Goal: Transaction & Acquisition: Download file/media

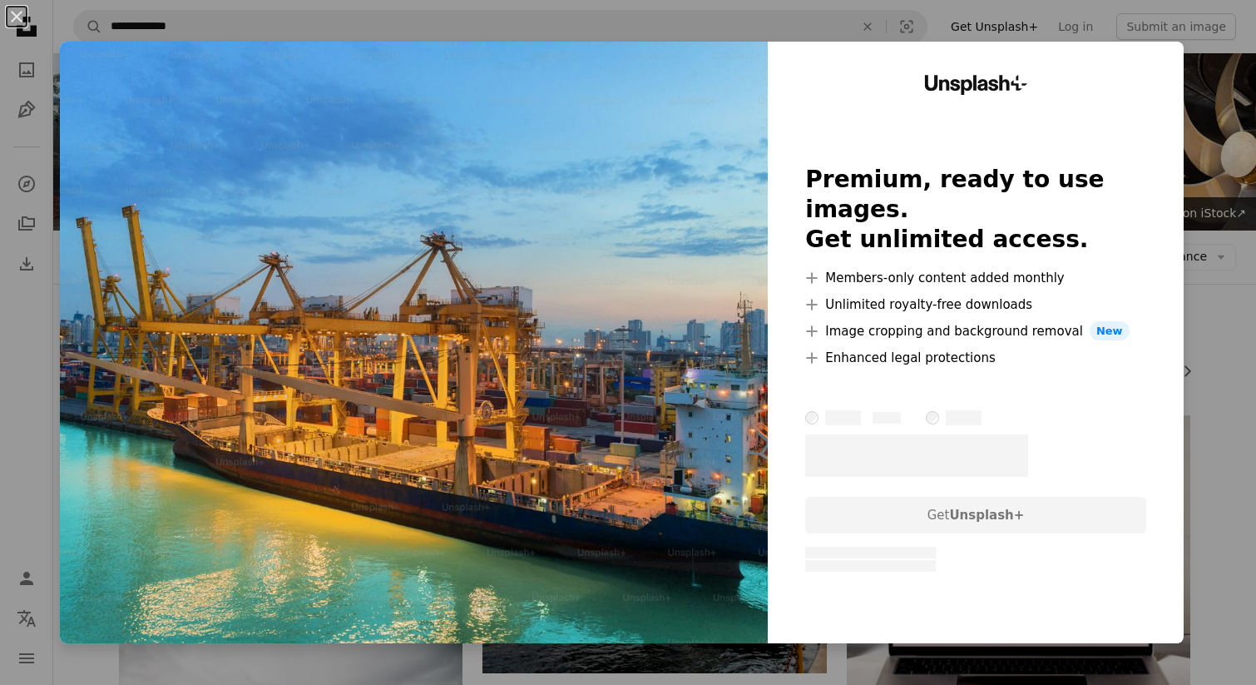
scroll to position [1711, 0]
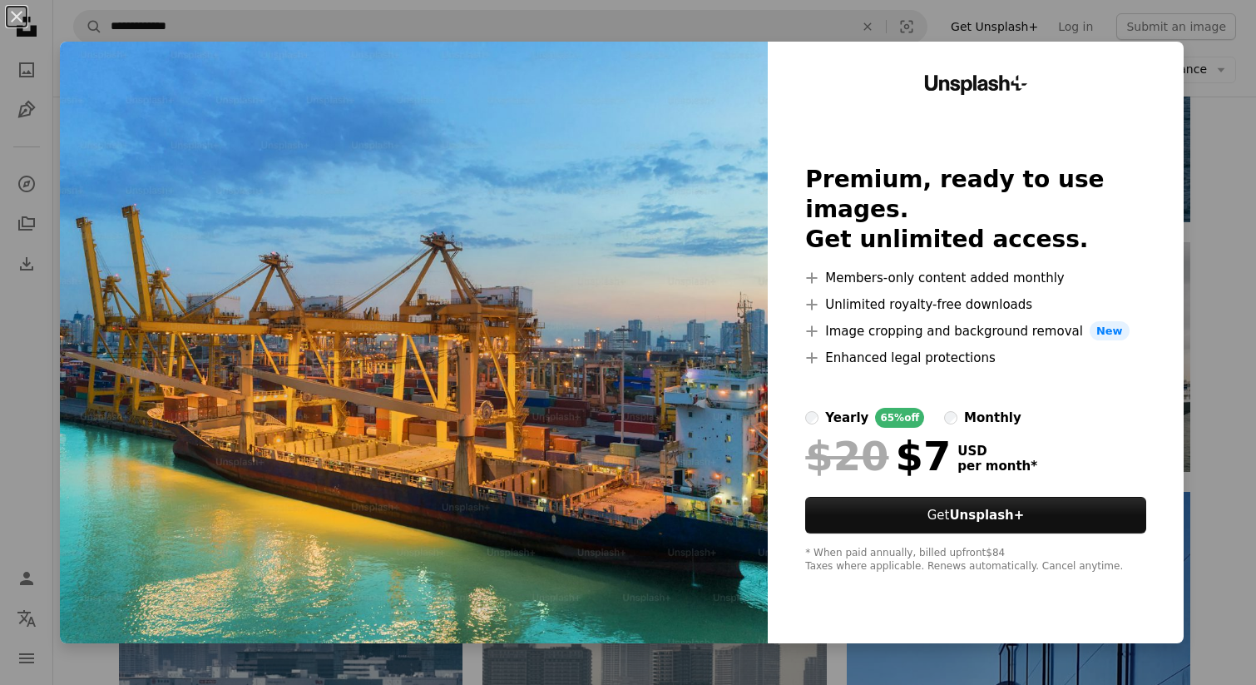
click at [1225, 504] on div "An X shape Unsplash+ Premium, ready to use images. Get unlimited access. A plus…" at bounding box center [628, 342] width 1256 height 685
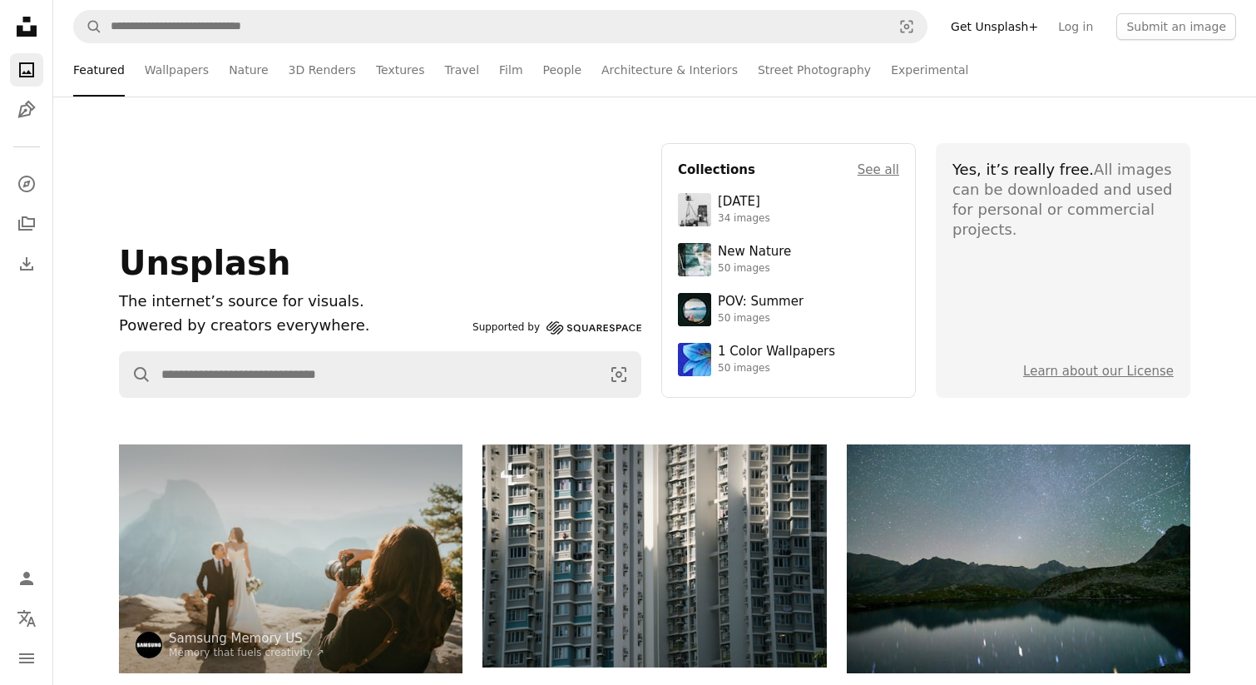
click at [230, 309] on h1 "The internet’s source for visuals." at bounding box center [292, 302] width 347 height 24
drag, startPoint x: 230, startPoint y: 309, endPoint x: 265, endPoint y: 335, distance: 43.4
click at [233, 310] on h1 "The internet’s source for visuals." at bounding box center [292, 302] width 347 height 24
click at [271, 335] on p "Powered by creators everywhere." at bounding box center [292, 326] width 347 height 24
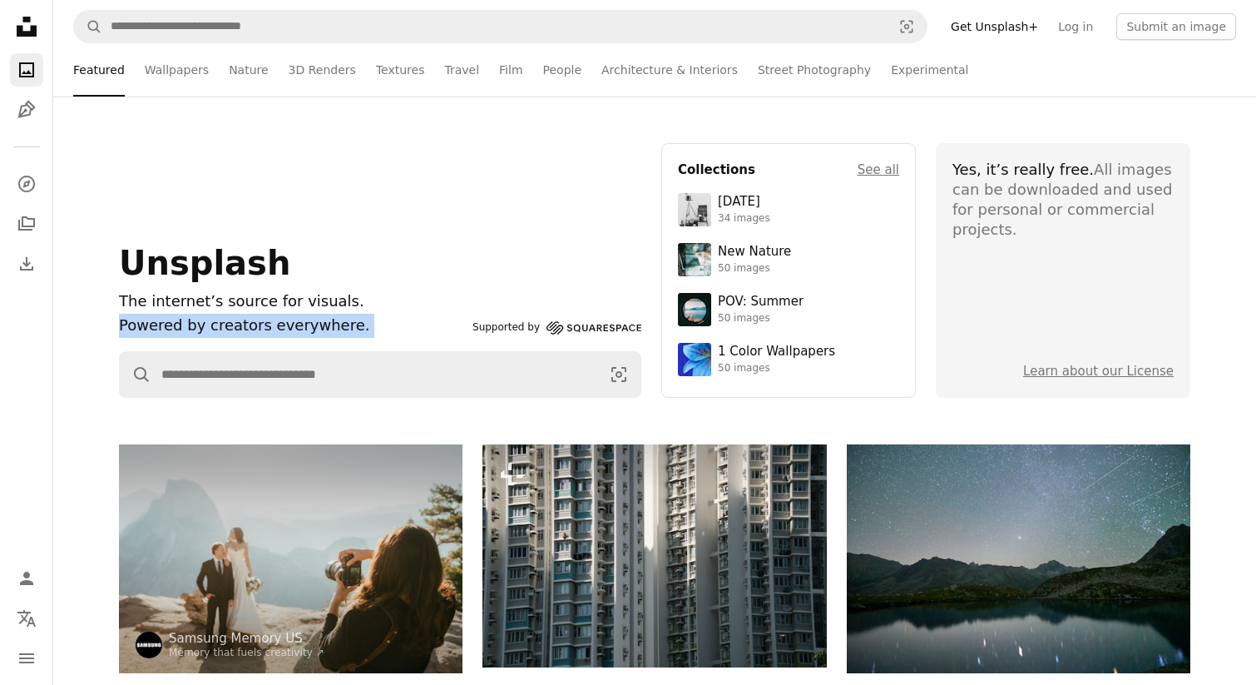
click at [272, 335] on p "Powered by creators everywhere." at bounding box center [292, 326] width 347 height 24
click at [354, 290] on h1 "The internet’s source for visuals." at bounding box center [292, 302] width 347 height 24
drag, startPoint x: 979, startPoint y: 194, endPoint x: 1062, endPoint y: 240, distance: 94.9
click at [1062, 240] on section "Yes, it’s really free. All images can be downloaded and used for personal or co…" at bounding box center [1063, 270] width 255 height 255
click at [1078, 298] on section "Yes, it’s really free. All images can be downloaded and used for personal or co…" at bounding box center [1063, 270] width 255 height 255
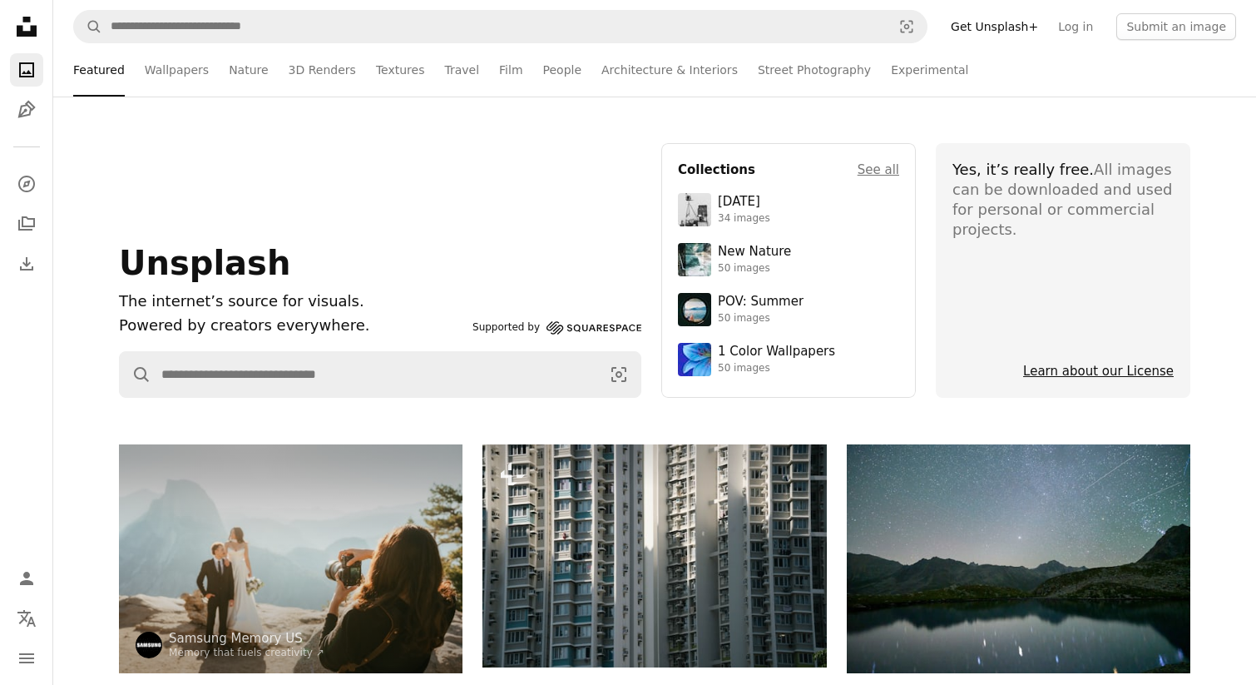
click at [1118, 373] on link "Learn about our License" at bounding box center [1098, 371] width 151 height 15
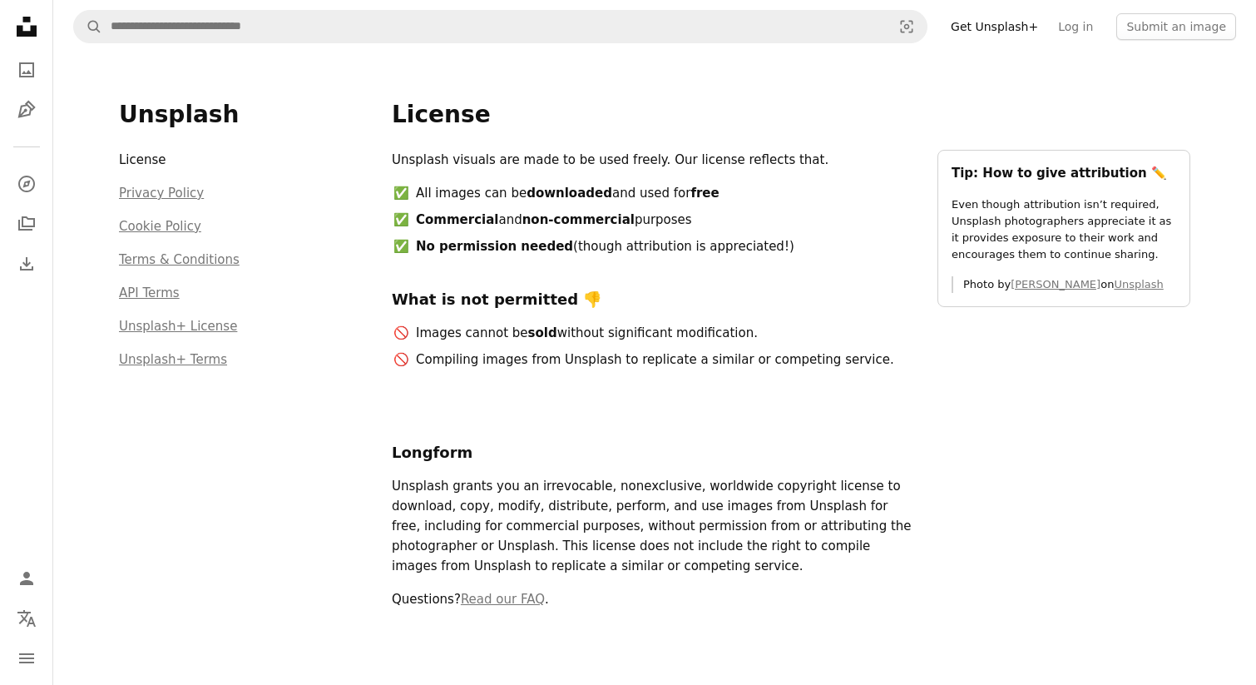
drag, startPoint x: 499, startPoint y: 161, endPoint x: 712, endPoint y: 188, distance: 214.7
click at [711, 188] on div "Unsplash visuals are made to be used freely. Our license reflects that. All ima…" at bounding box center [655, 266] width 526 height 233
click at [712, 188] on li "All images can be downloaded and used for free" at bounding box center [665, 193] width 504 height 20
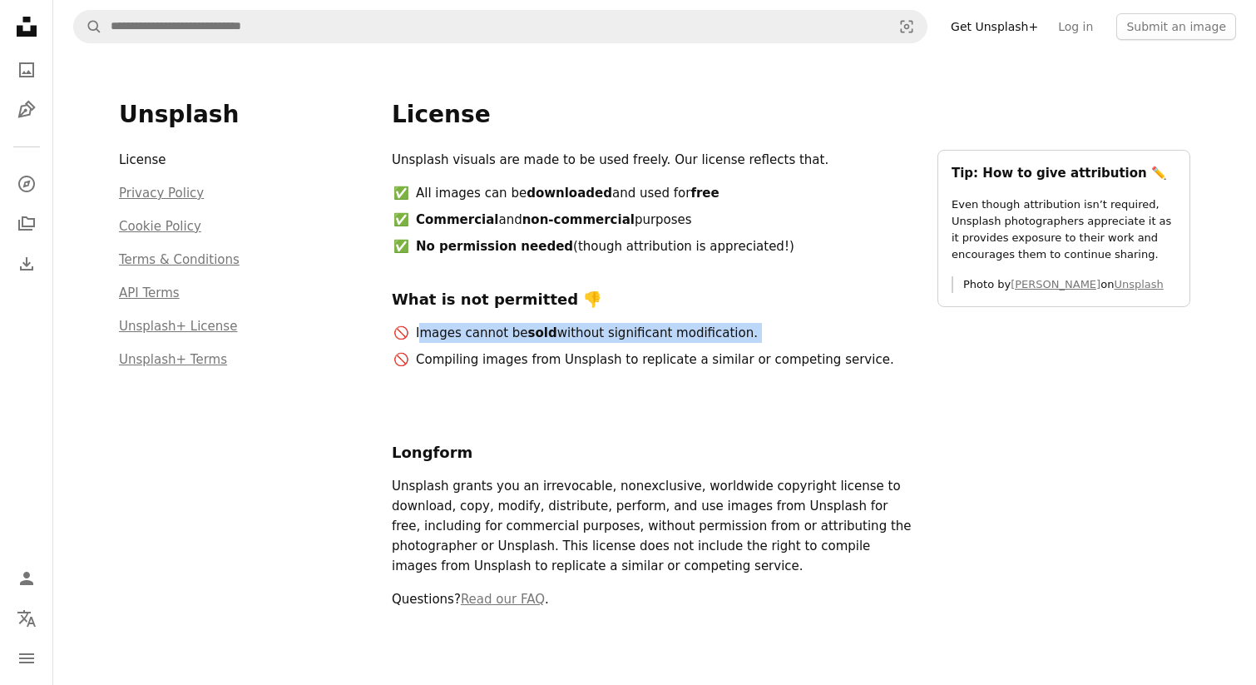
drag, startPoint x: 542, startPoint y: 347, endPoint x: 603, endPoint y: 347, distance: 60.7
click at [603, 347] on ul "Images cannot be sold without significant modification. Compiling images from U…" at bounding box center [655, 346] width 526 height 47
click at [604, 347] on ul "Images cannot be sold without significant modification. Compiling images from U…" at bounding box center [655, 346] width 526 height 47
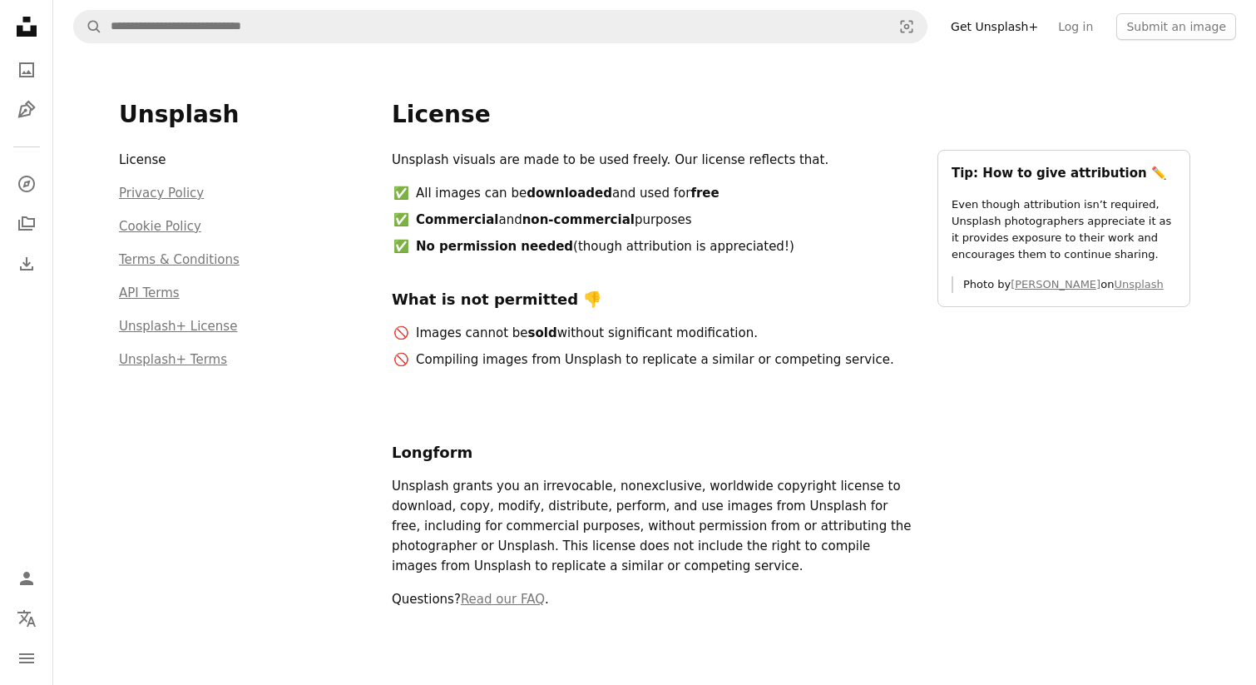
click at [489, 374] on div "Unsplash visuals are made to be used freely. Our license reflects that. All ima…" at bounding box center [655, 266] width 526 height 233
click at [512, 361] on li "Compiling images from Unsplash to replicate a similar or competing service." at bounding box center [665, 359] width 504 height 20
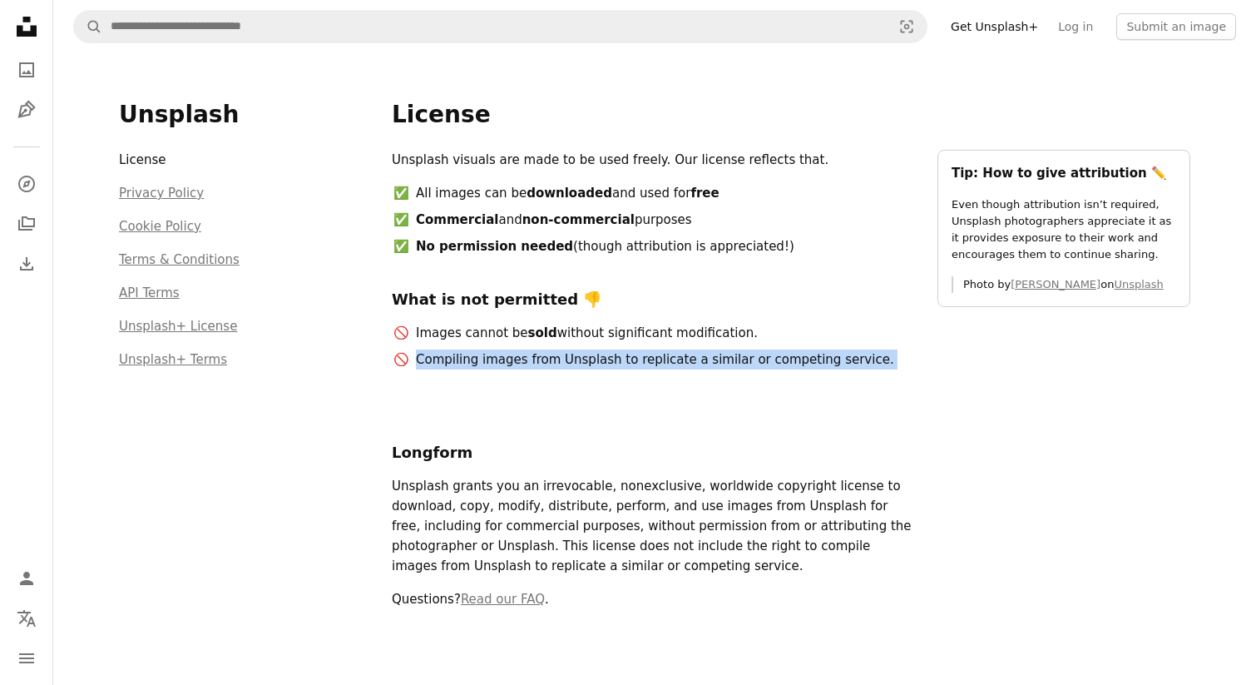
drag, startPoint x: 512, startPoint y: 361, endPoint x: 622, endPoint y: 383, distance: 111.9
click at [512, 361] on li "Compiling images from Unsplash to replicate a similar or competing service." at bounding box center [665, 359] width 504 height 20
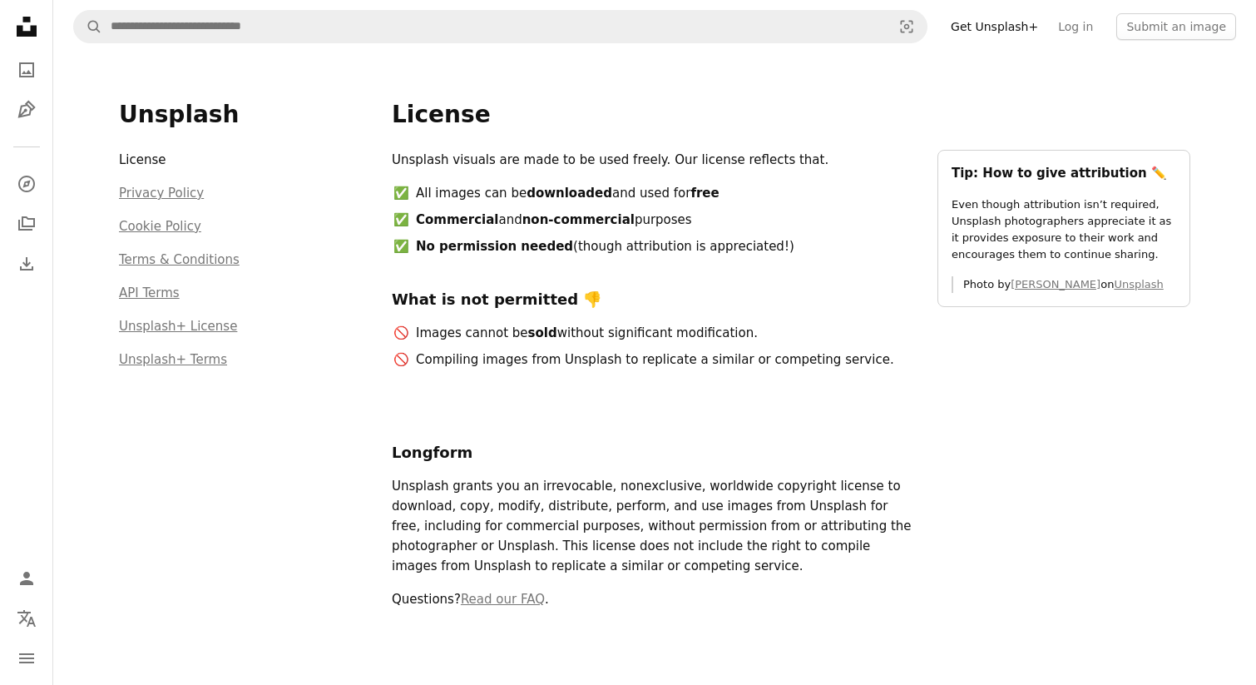
click at [735, 405] on div "Unsplash visuals are made to be used freely. Our license reflects that. All ima…" at bounding box center [791, 386] width 799 height 473
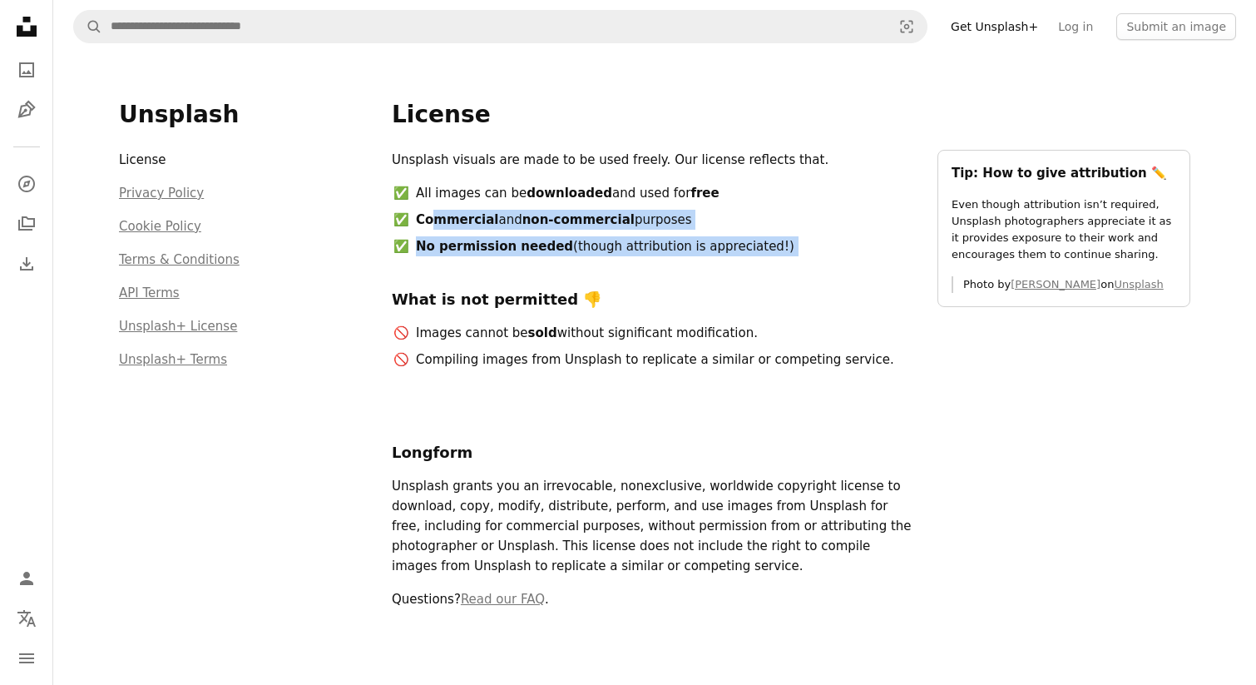
drag, startPoint x: 435, startPoint y: 217, endPoint x: 635, endPoint y: 271, distance: 206.9
click at [635, 271] on div "Unsplash visuals are made to be used freely. Our license reflects that. All ima…" at bounding box center [655, 266] width 526 height 233
click at [636, 271] on div "Unsplash visuals are made to be used freely. Our license reflects that. All ima…" at bounding box center [655, 266] width 526 height 233
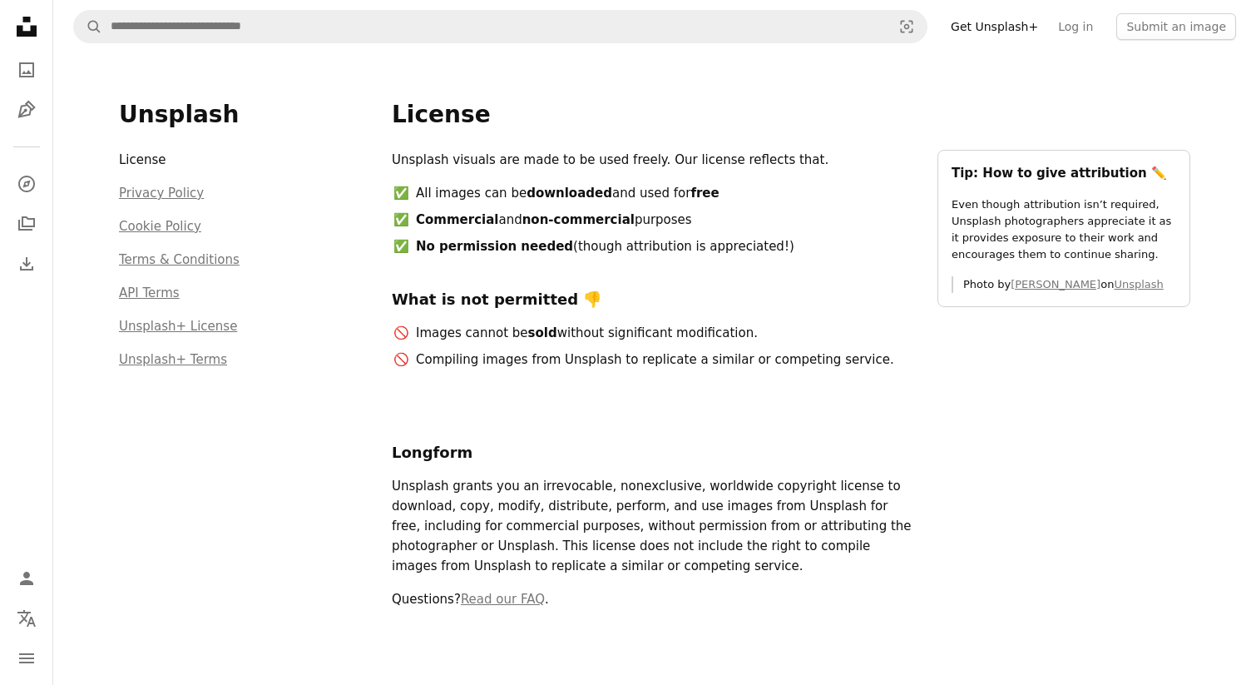
click at [532, 247] on strong "No permission needed" at bounding box center [494, 246] width 157 height 15
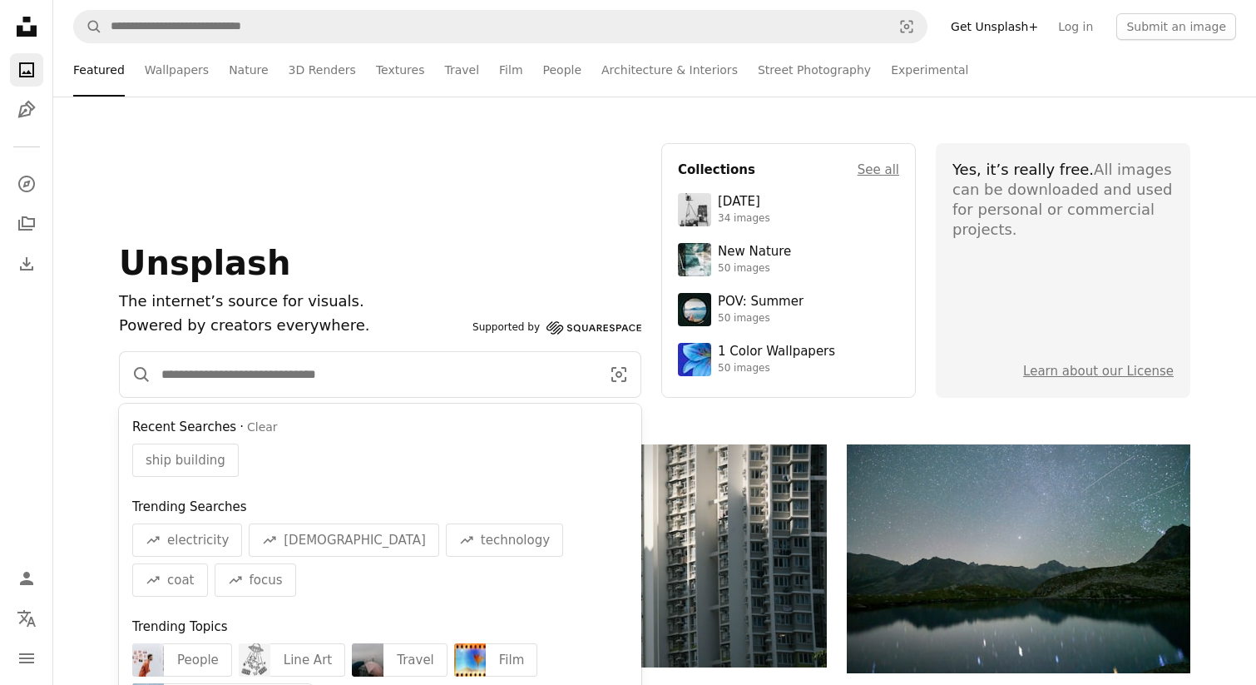
click at [289, 385] on input "Find visuals sitewide" at bounding box center [374, 374] width 446 height 45
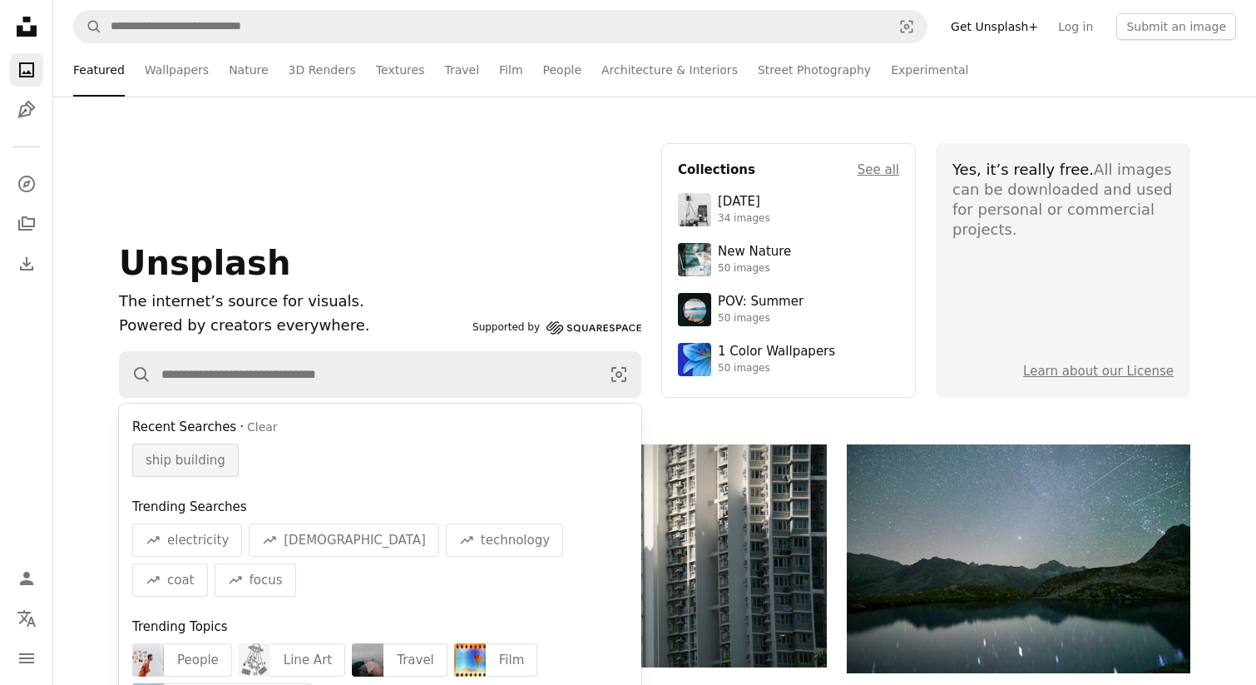
drag, startPoint x: 171, startPoint y: 457, endPoint x: 207, endPoint y: 459, distance: 35.9
click at [171, 457] on span "ship building" at bounding box center [186, 460] width 80 height 20
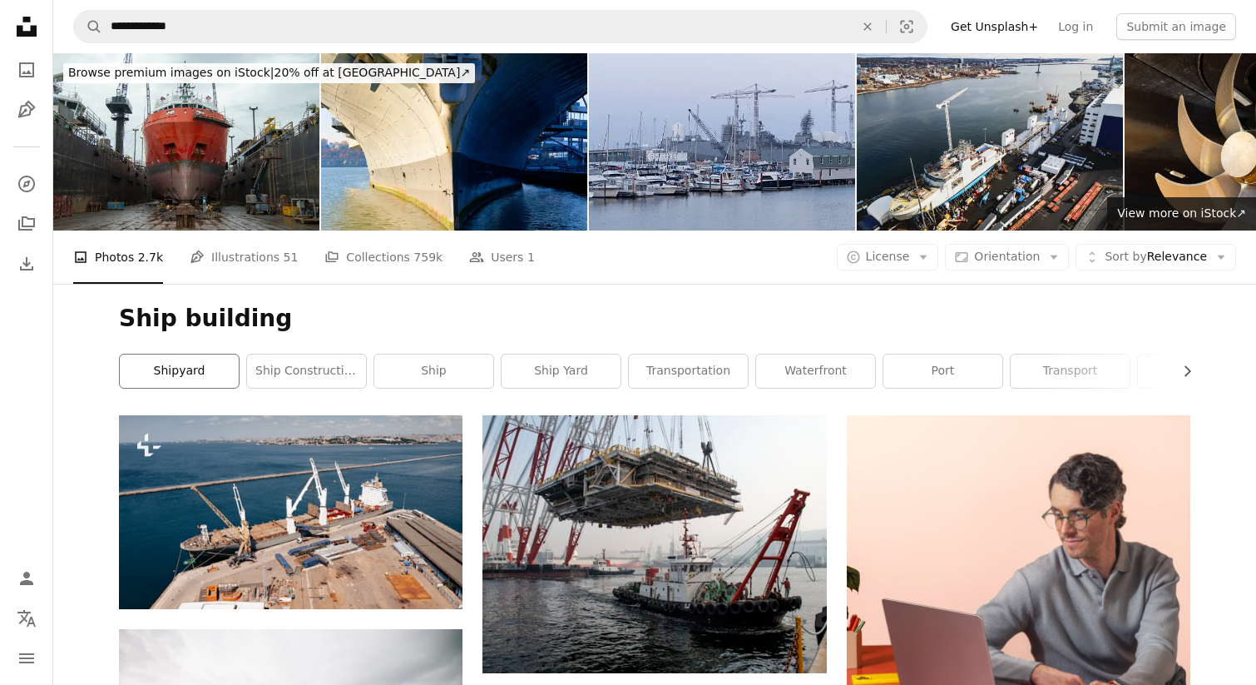
click at [160, 379] on link "shipyard" at bounding box center [179, 370] width 119 height 33
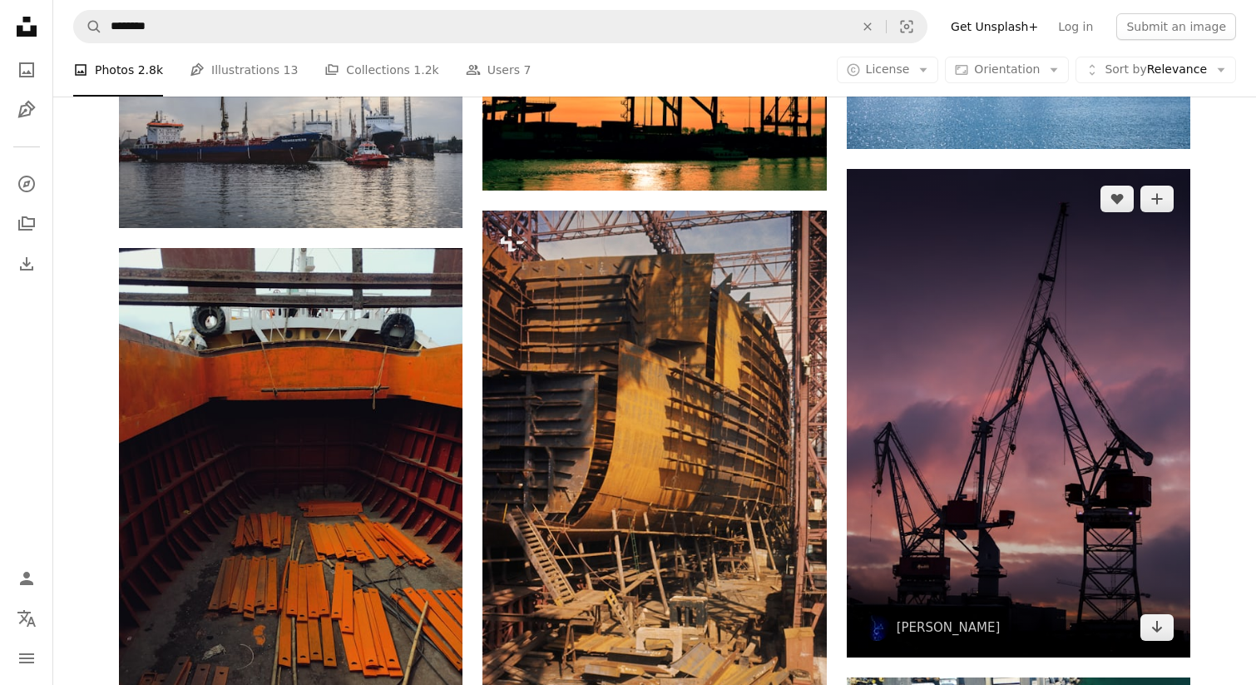
scroll to position [1448, 0]
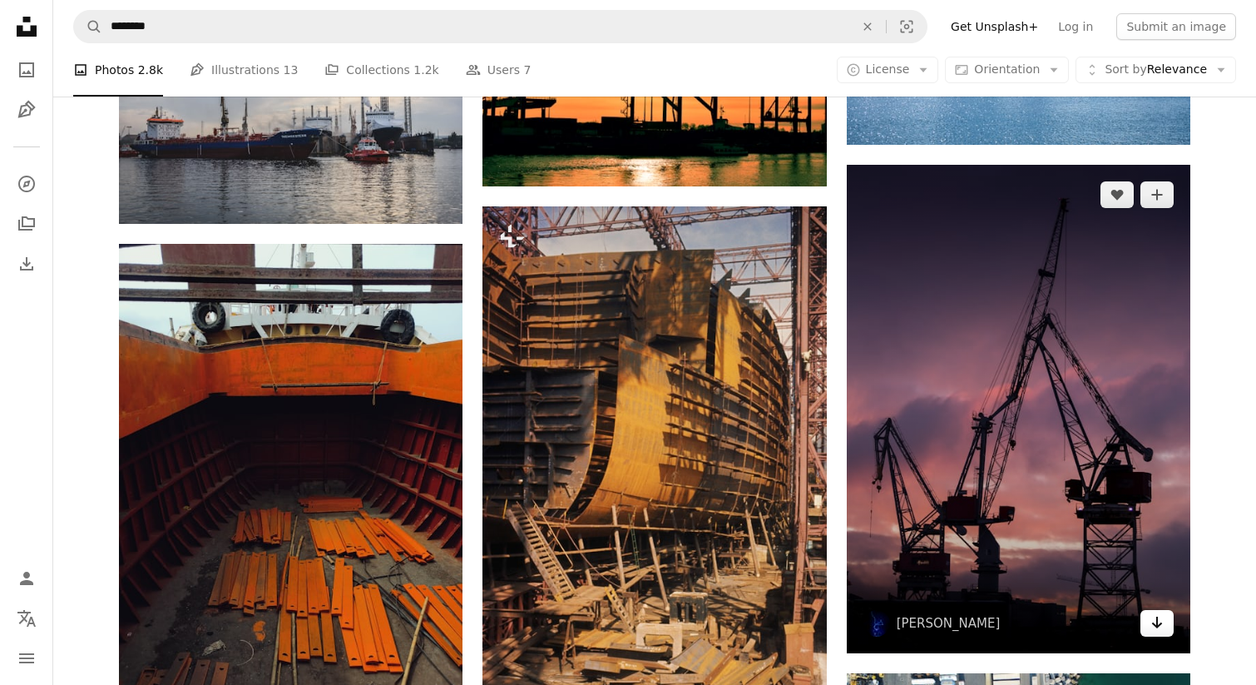
click at [1158, 618] on icon "Arrow pointing down" at bounding box center [1157, 622] width 13 height 20
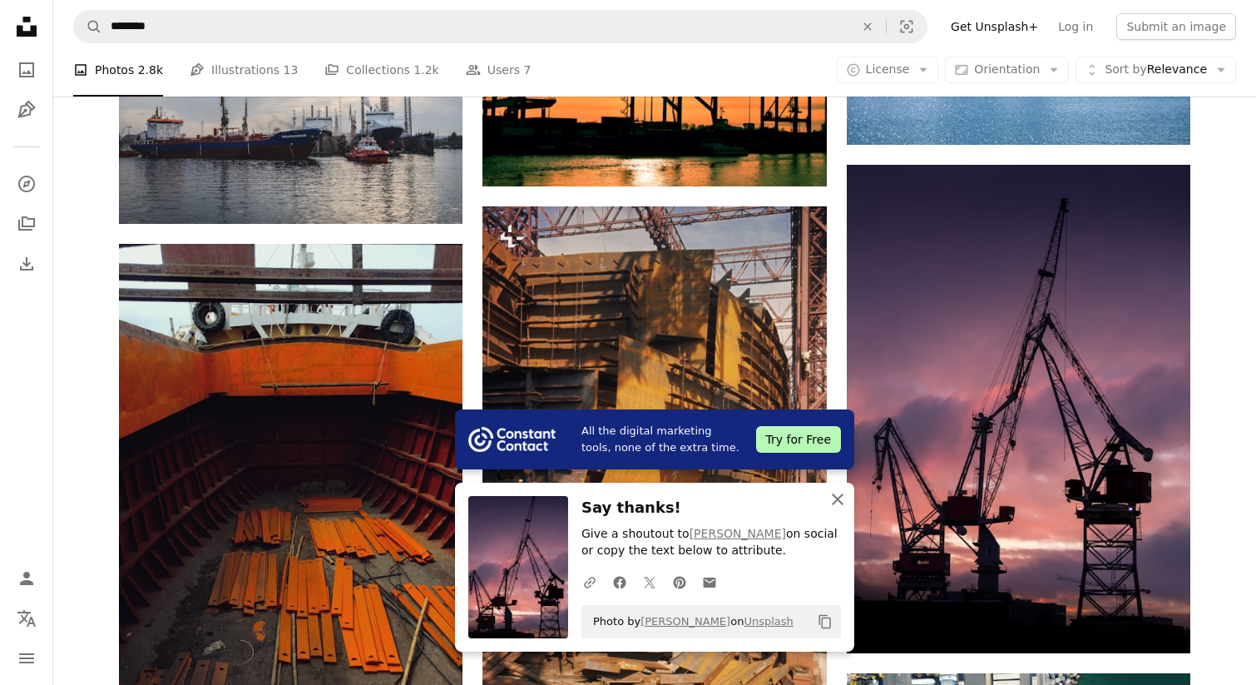
drag, startPoint x: 838, startPoint y: 496, endPoint x: 853, endPoint y: 523, distance: 31.3
click at [839, 496] on icon "An X shape" at bounding box center [838, 499] width 20 height 20
